Goal: Information Seeking & Learning: Check status

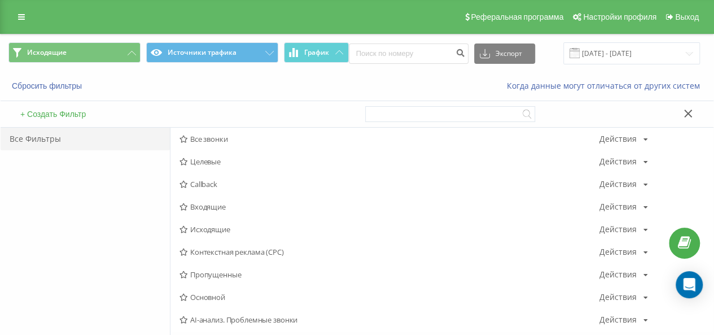
click at [228, 208] on span "Входящие" at bounding box center [390, 207] width 420 height 8
click at [0, 0] on div at bounding box center [0, 0] width 0 height 0
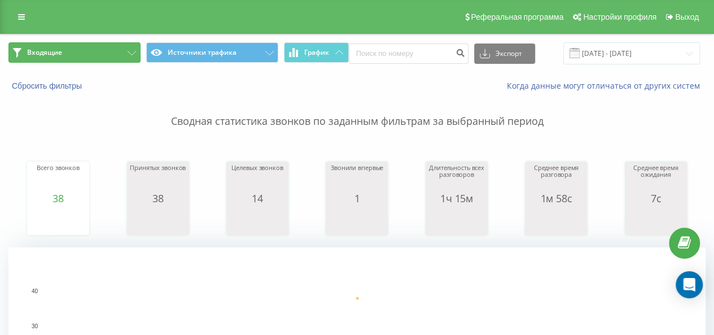
click at [112, 60] on button "Входящие" at bounding box center [74, 52] width 132 height 20
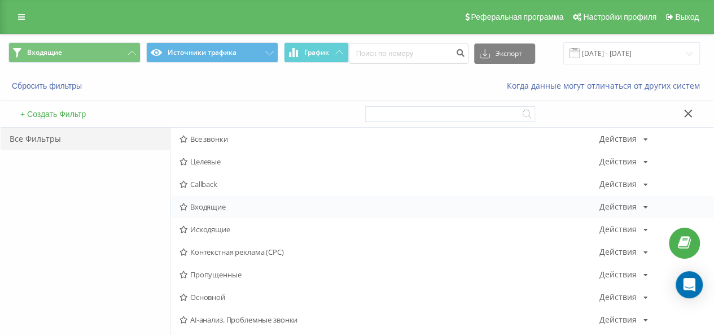
click at [228, 211] on div "Входящие Действия Редактировать Копировать Удалить По умолчанию Поделиться" at bounding box center [441, 206] width 543 height 23
click at [227, 211] on div "Входящие Действия Редактировать Копировать Удалить По умолчанию Поделиться" at bounding box center [441, 206] width 543 height 23
click at [204, 208] on span "Входящие" at bounding box center [390, 207] width 420 height 8
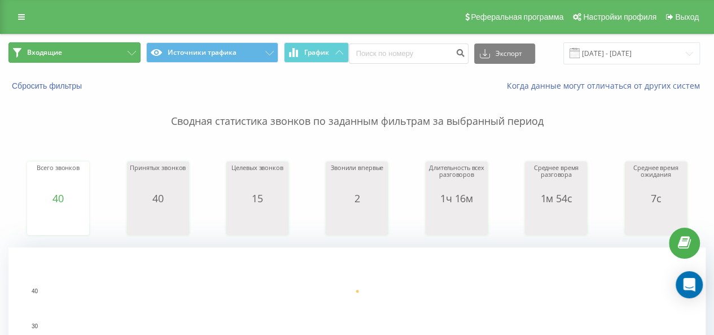
click at [129, 51] on icon at bounding box center [132, 53] width 8 height 5
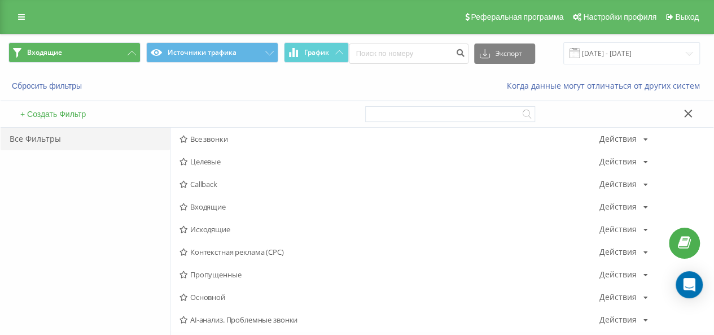
click at [216, 232] on span "Исходящие" at bounding box center [390, 229] width 420 height 8
